Goal: Information Seeking & Learning: Learn about a topic

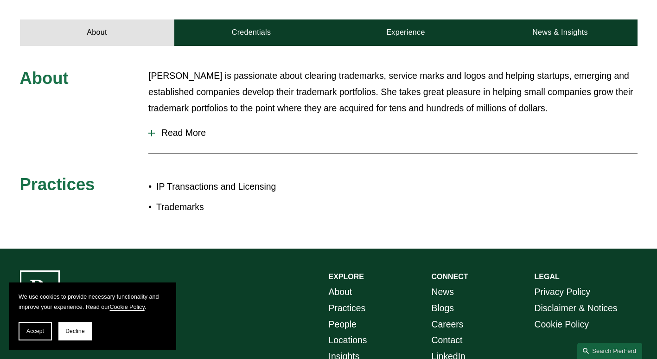
scroll to position [278, 0]
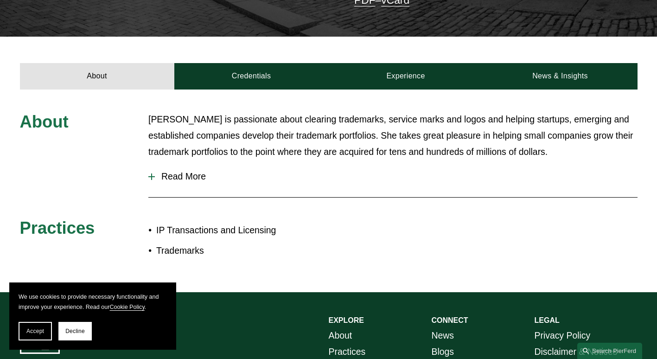
click at [190, 171] on span "Read More" at bounding box center [396, 176] width 482 height 11
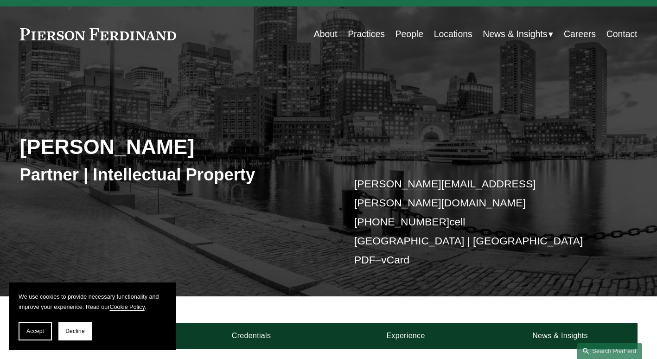
scroll to position [0, 0]
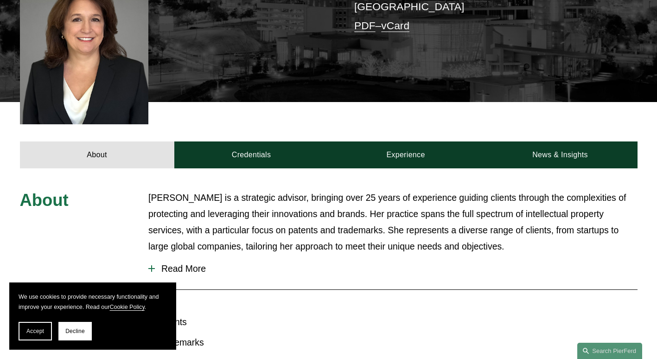
scroll to position [324, 0]
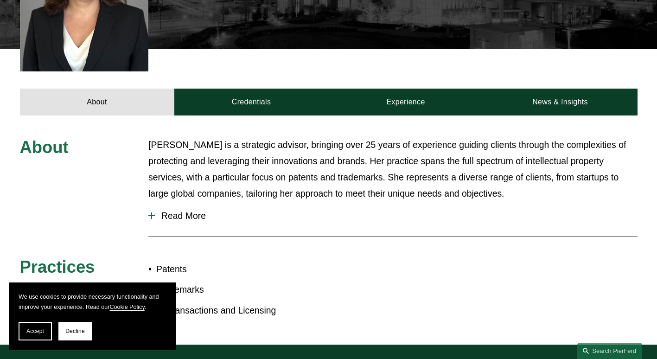
click at [179, 210] on span "Read More" at bounding box center [396, 215] width 482 height 11
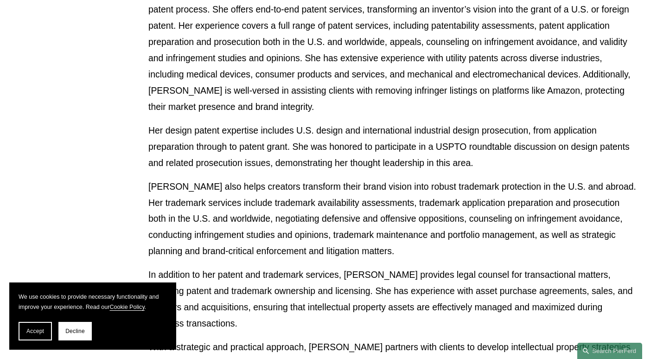
scroll to position [602, 0]
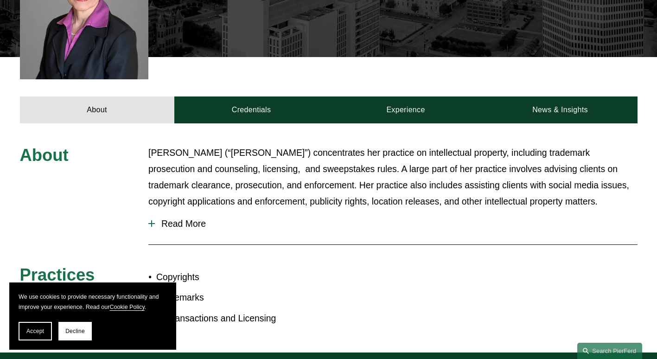
scroll to position [324, 0]
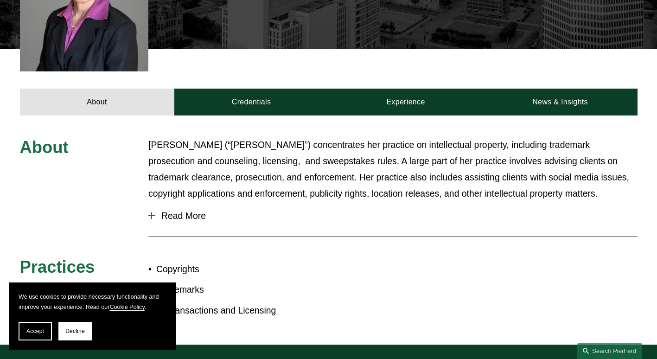
click at [186, 210] on span "Read More" at bounding box center [396, 215] width 482 height 11
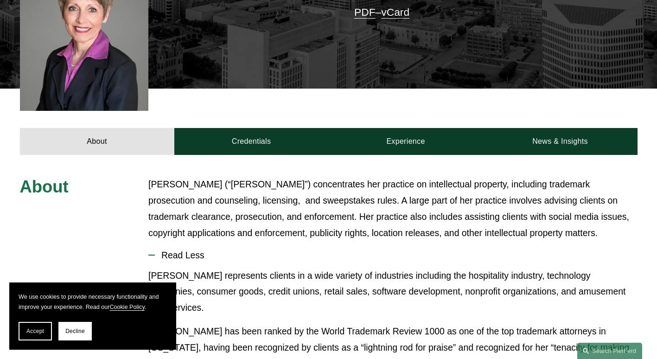
scroll to position [278, 0]
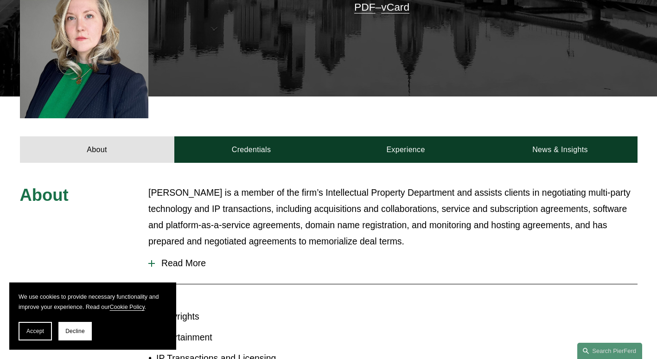
scroll to position [371, 0]
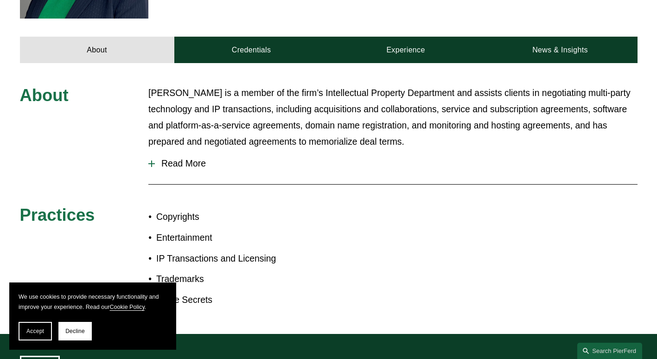
click at [180, 158] on span "Read More" at bounding box center [396, 163] width 482 height 11
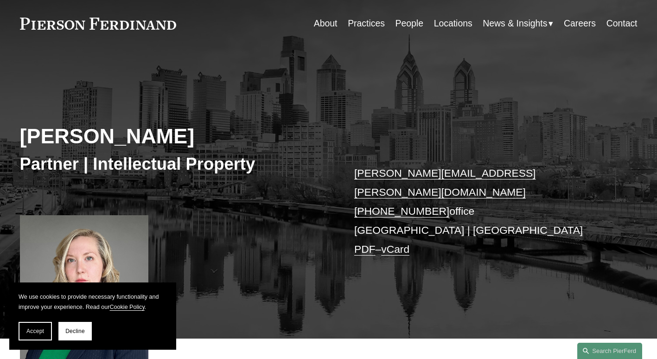
scroll to position [0, 0]
